Goal: Information Seeking & Learning: Find specific page/section

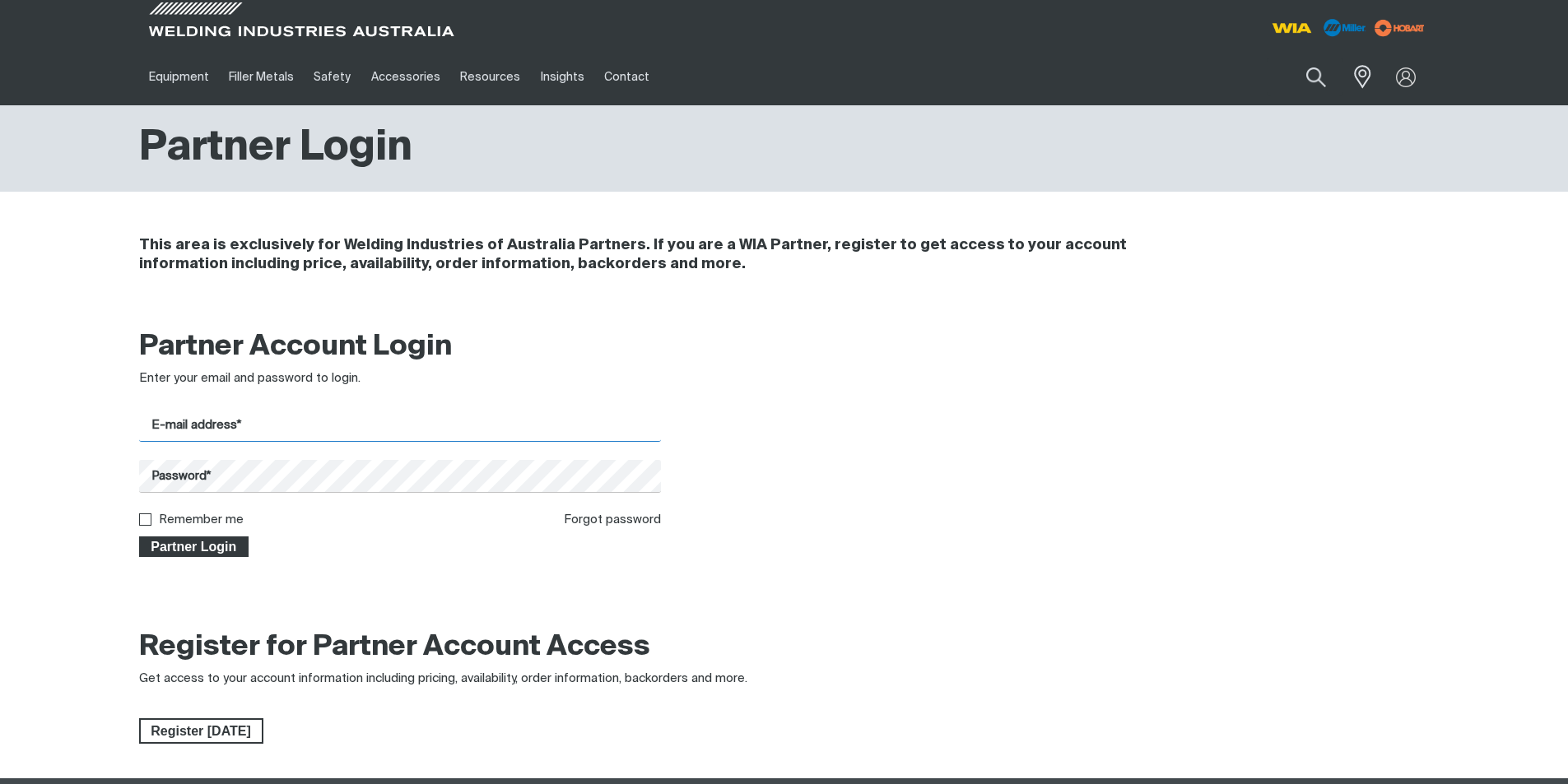
type input "[EMAIL_ADDRESS][DOMAIN_NAME]"
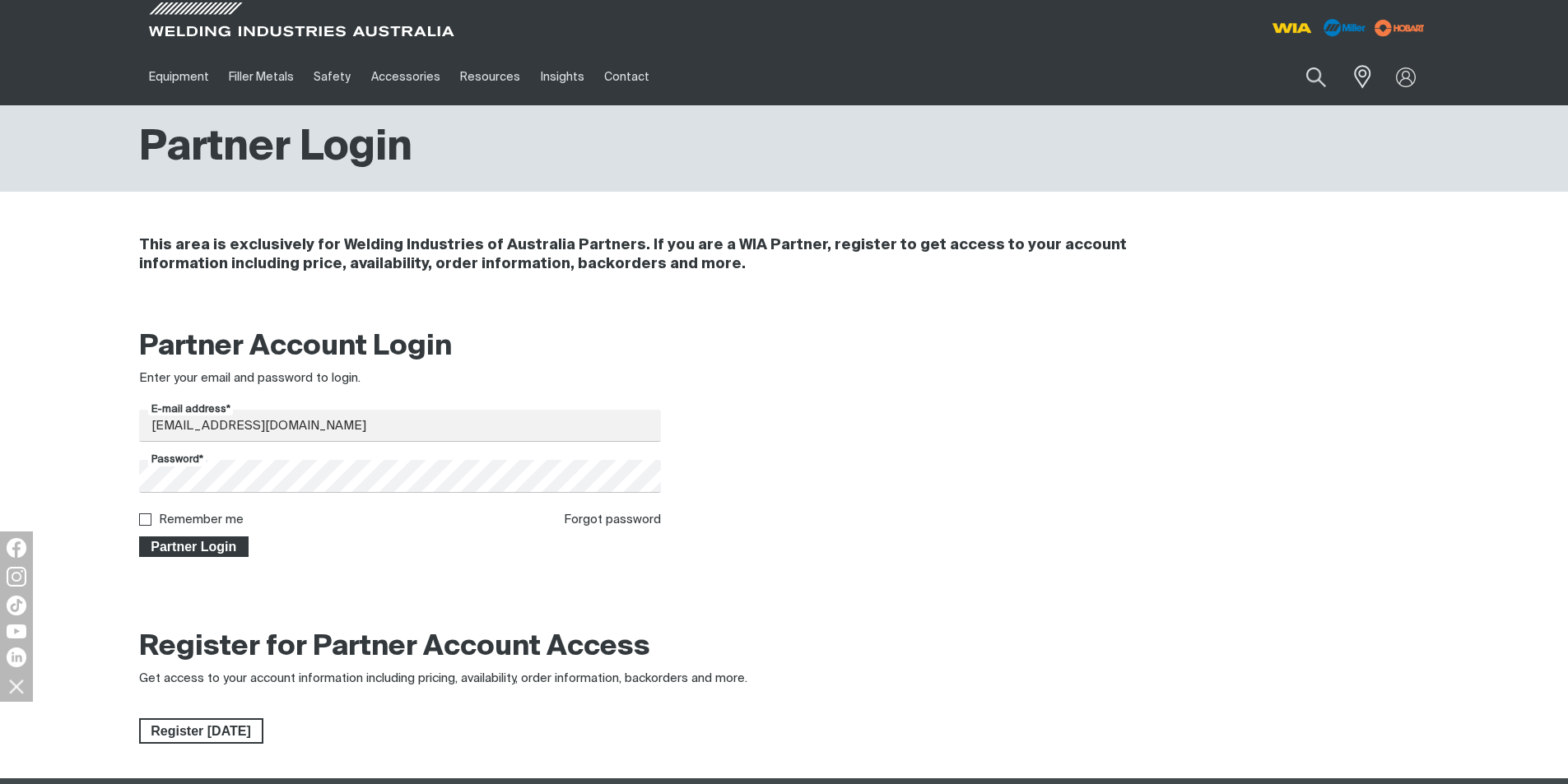
click at [171, 541] on span "Partner Login" at bounding box center [194, 547] width 107 height 21
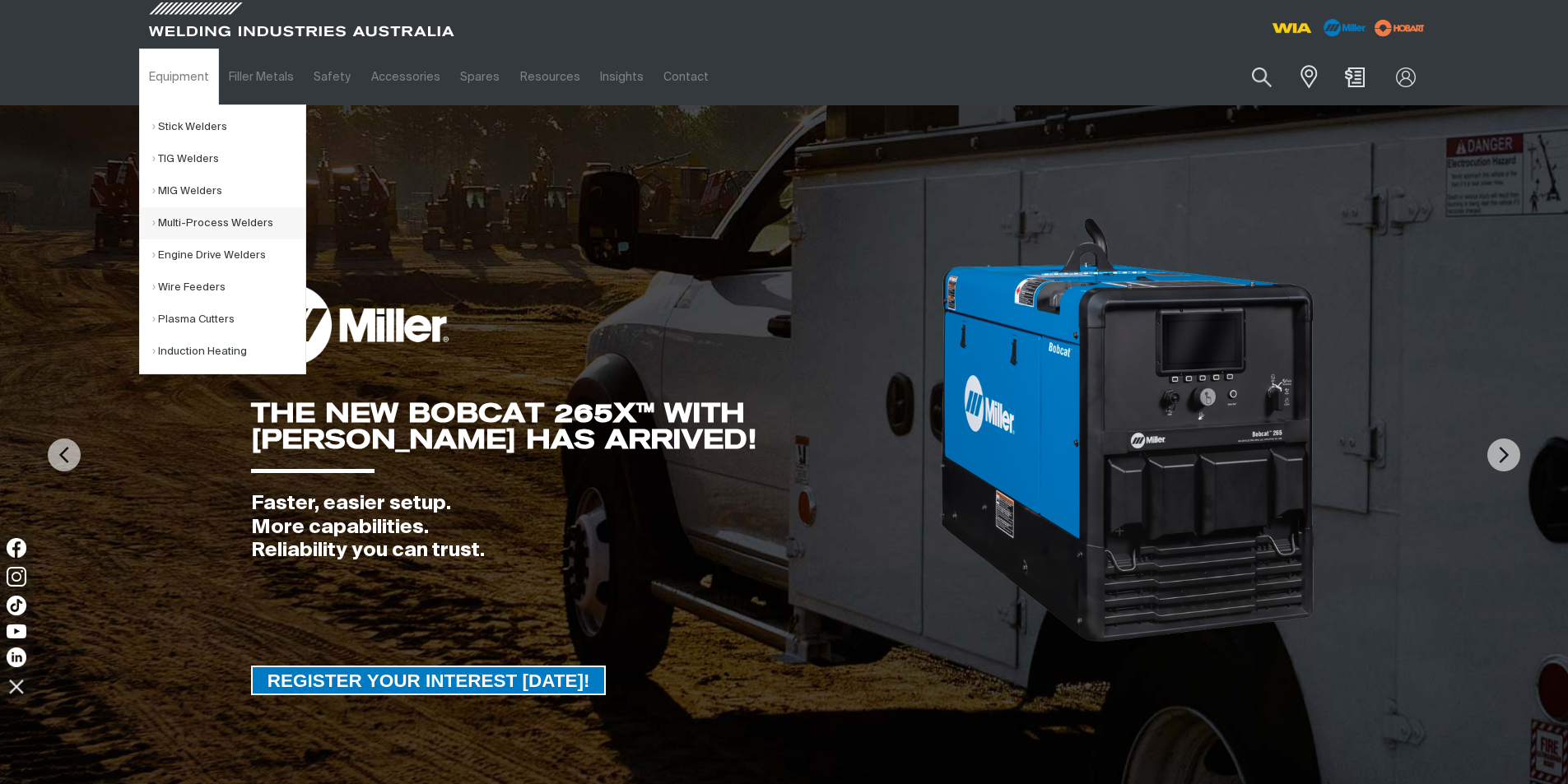
click at [195, 221] on link "Multi-Process Welders" at bounding box center [228, 223] width 153 height 32
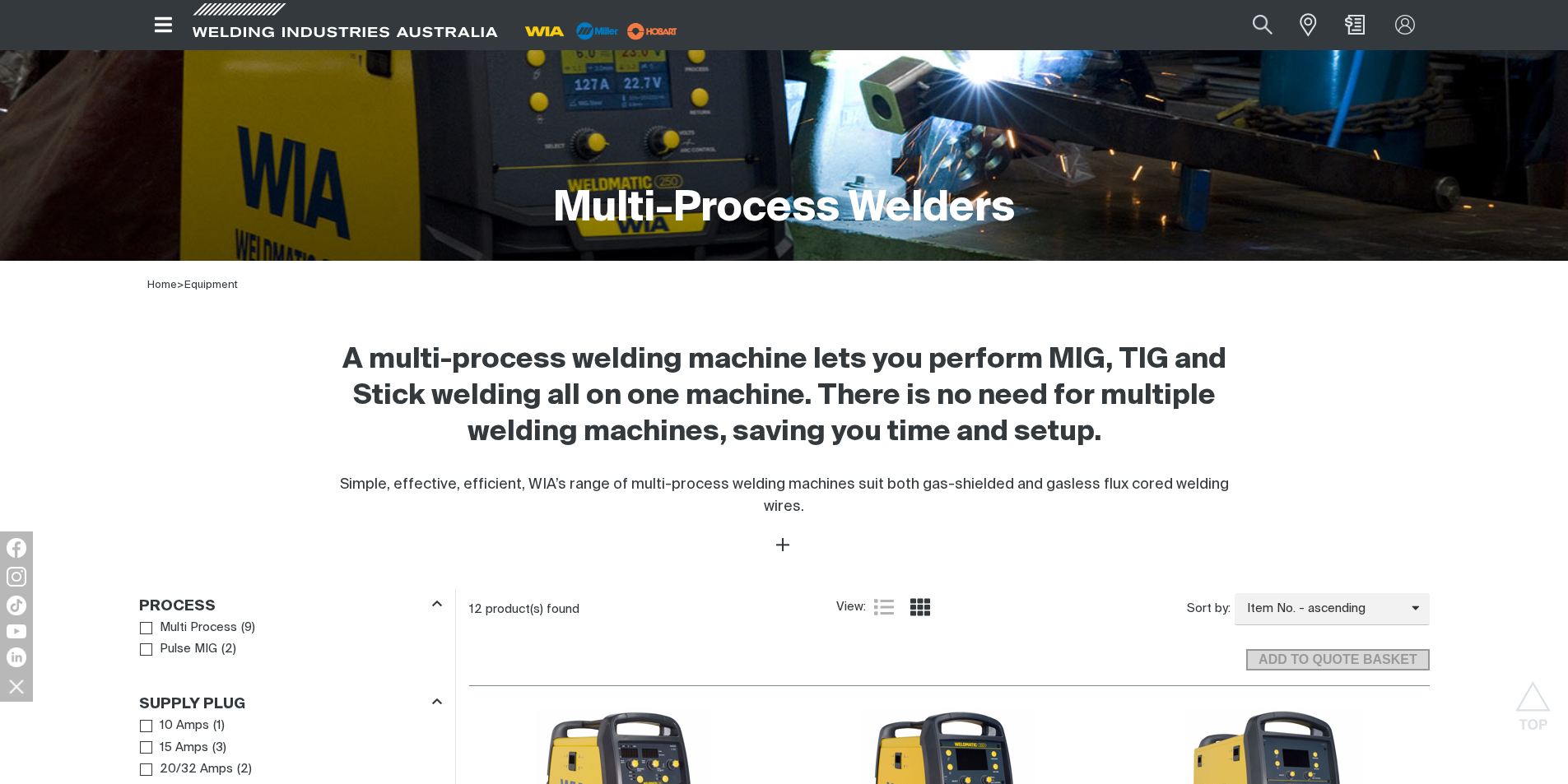
scroll to position [247, 0]
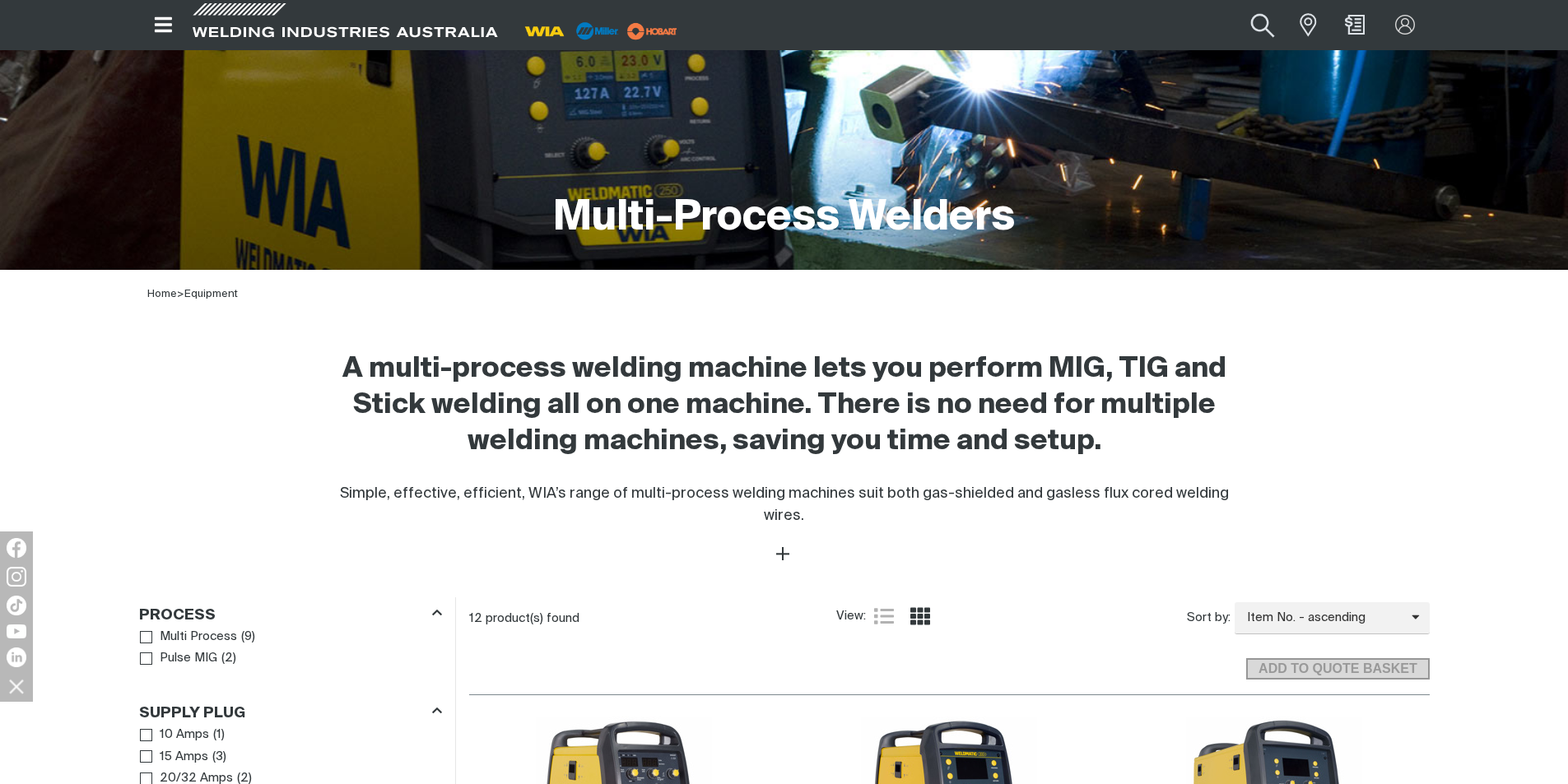
click at [1256, 28] on button "Search products" at bounding box center [1262, 25] width 67 height 44
click at [1079, 14] on input "Search" at bounding box center [1163, 25] width 253 height 36
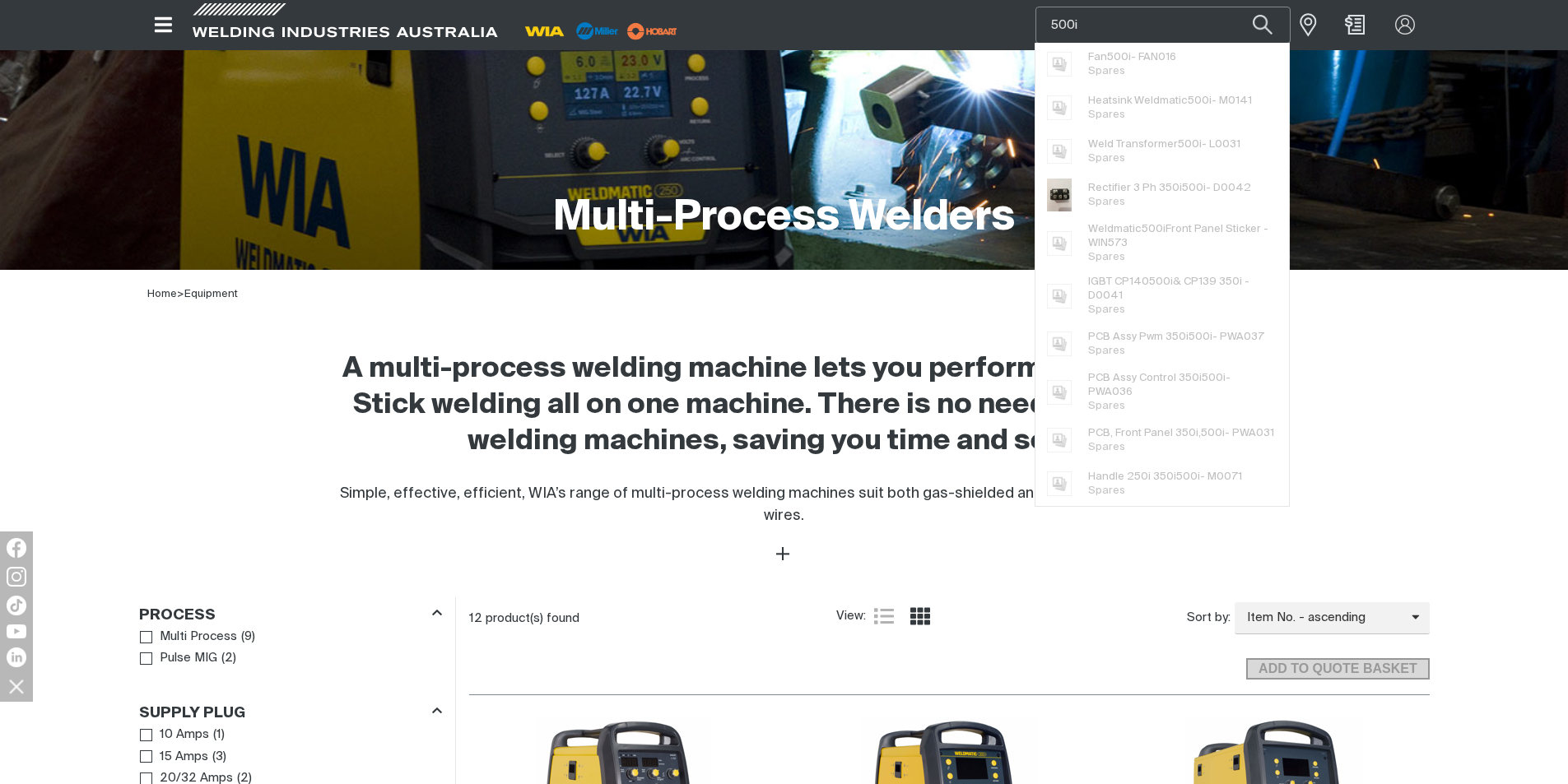
type input "500i"
click at [1235, 6] on button "Search products" at bounding box center [1262, 25] width 56 height 37
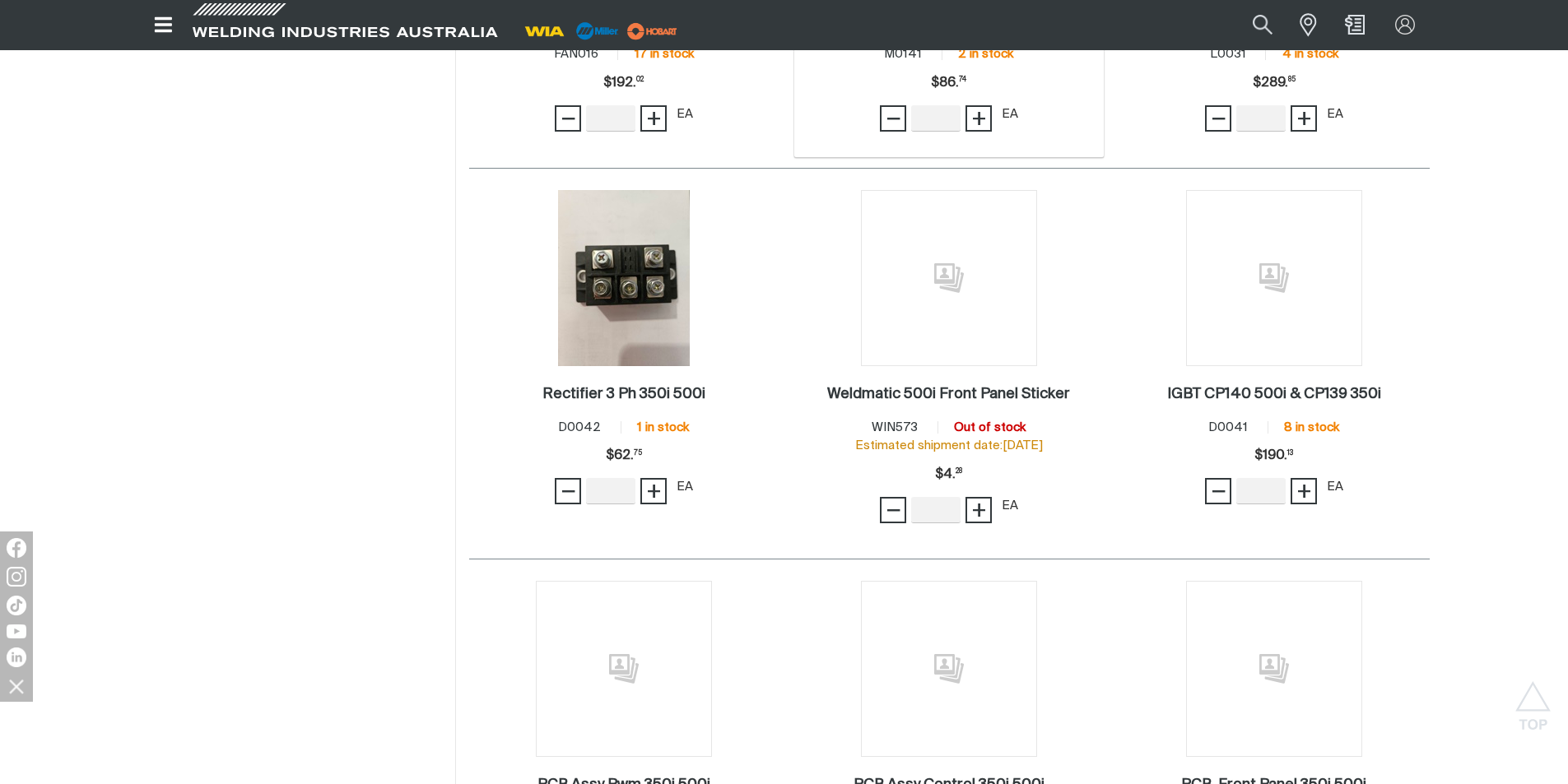
scroll to position [576, 0]
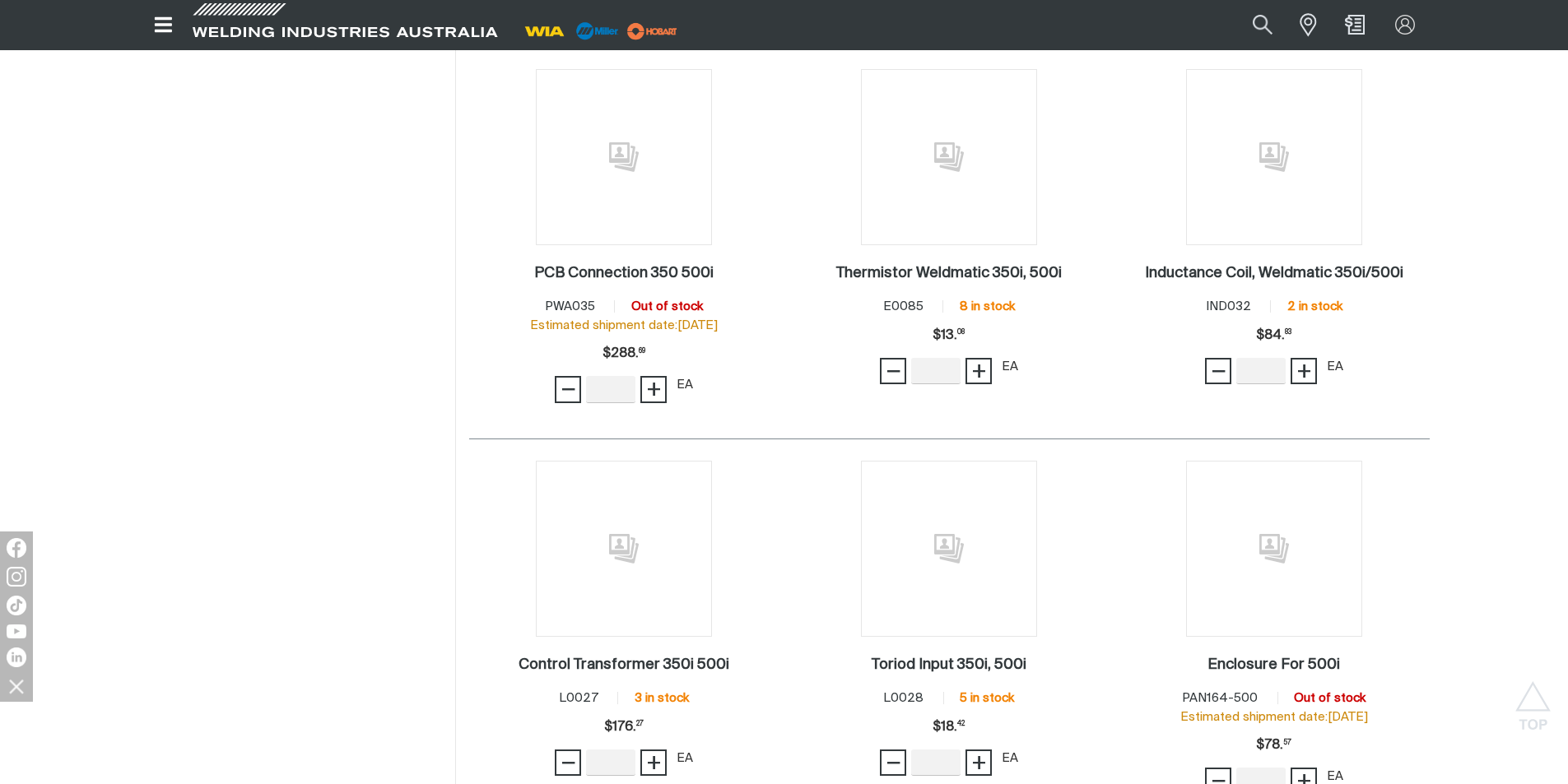
scroll to position [1892, 0]
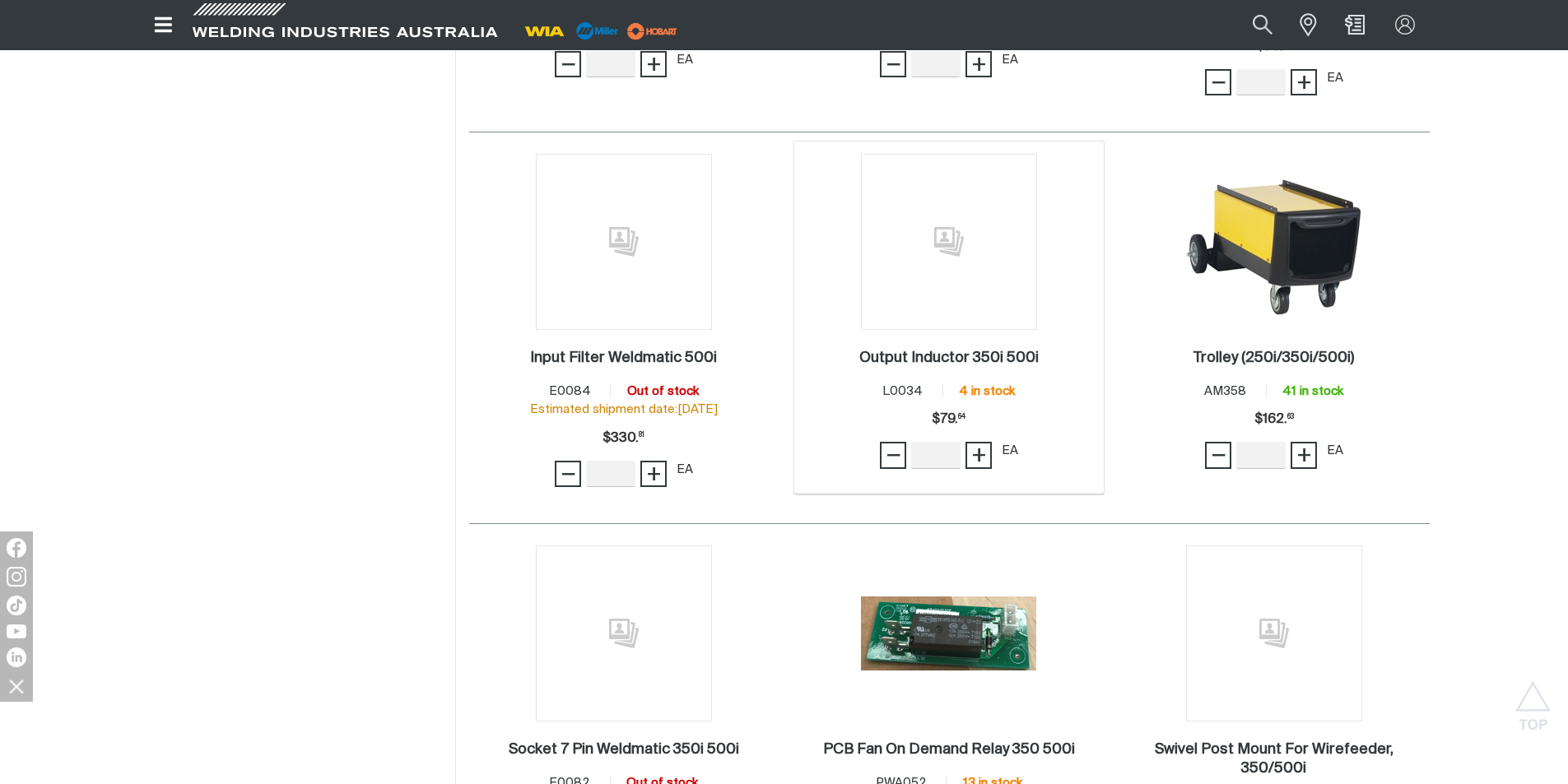
scroll to position [2550, 0]
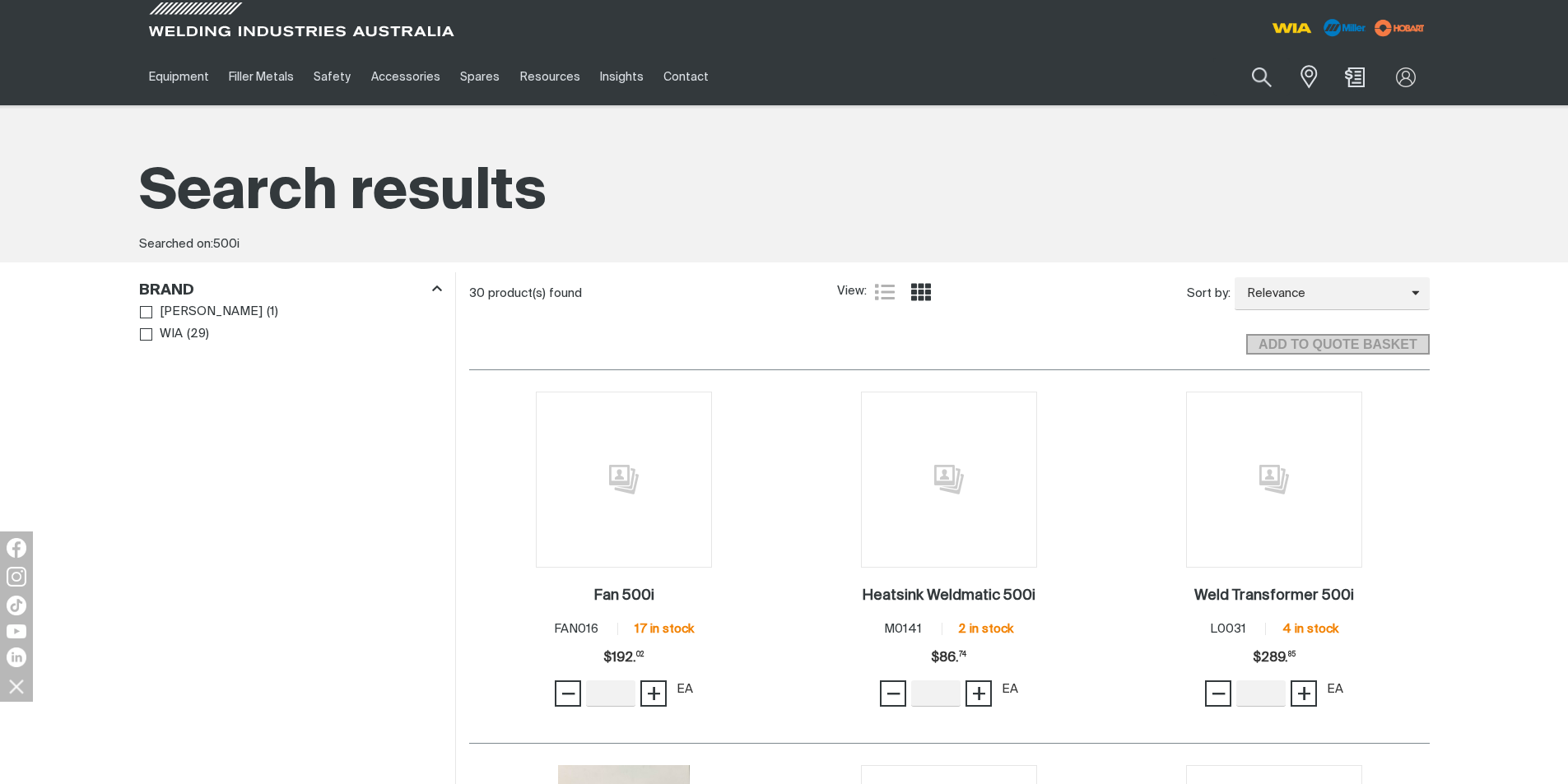
drag, startPoint x: 1128, startPoint y: 361, endPoint x: 966, endPoint y: 231, distance: 207.7
click at [966, 231] on div "Search results Searched on: 500i" at bounding box center [784, 206] width 1291 height 113
